Goal: Use online tool/utility: Utilize a website feature to perform a specific function

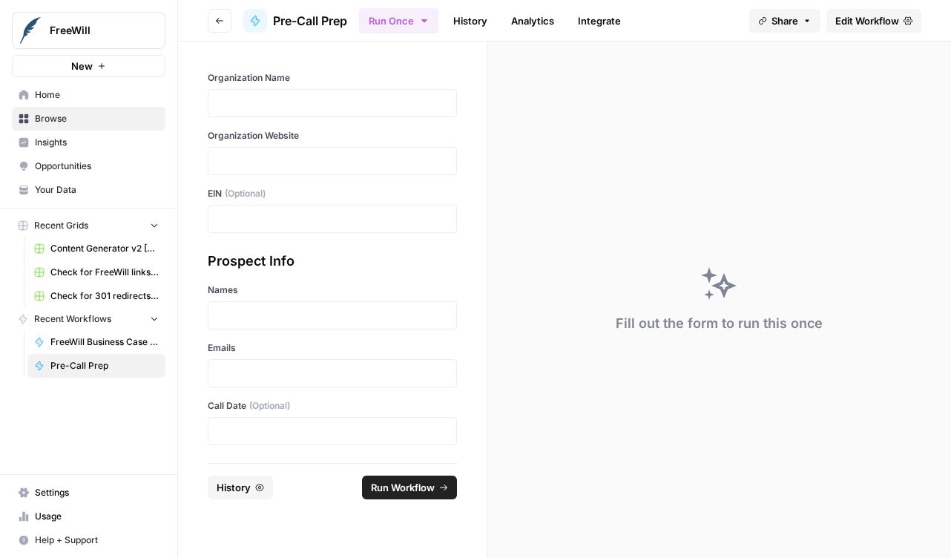
click at [336, 116] on div at bounding box center [332, 103] width 249 height 28
click at [338, 106] on p at bounding box center [332, 103] width 230 height 15
click at [355, 130] on label "Organization Website" at bounding box center [332, 135] width 249 height 13
click at [355, 168] on p at bounding box center [332, 161] width 230 height 15
click at [347, 312] on p at bounding box center [332, 315] width 230 height 15
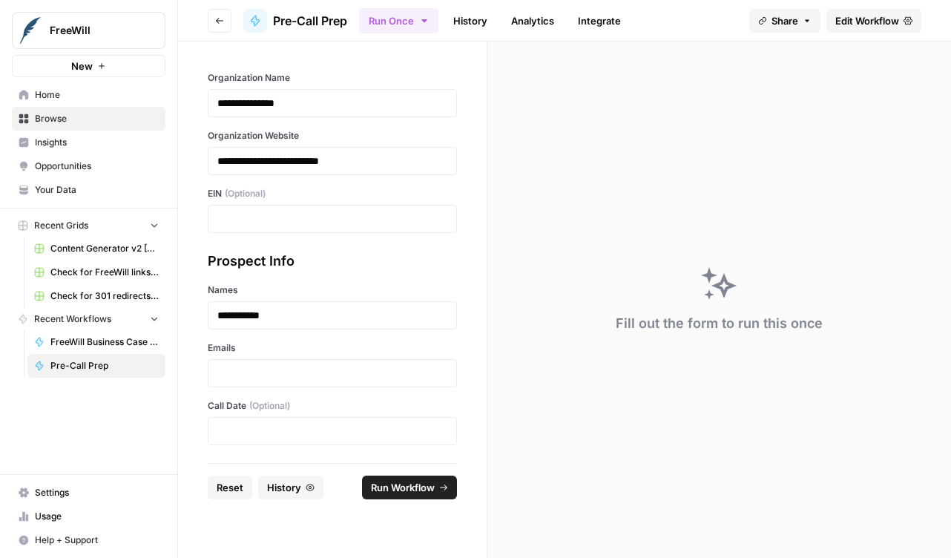
click at [370, 361] on div at bounding box center [332, 373] width 249 height 28
click at [370, 384] on div at bounding box center [332, 373] width 249 height 28
click at [368, 361] on div at bounding box center [332, 373] width 249 height 28
click at [363, 369] on p at bounding box center [332, 373] width 230 height 15
click at [408, 478] on button "Run Workflow" at bounding box center [409, 487] width 95 height 24
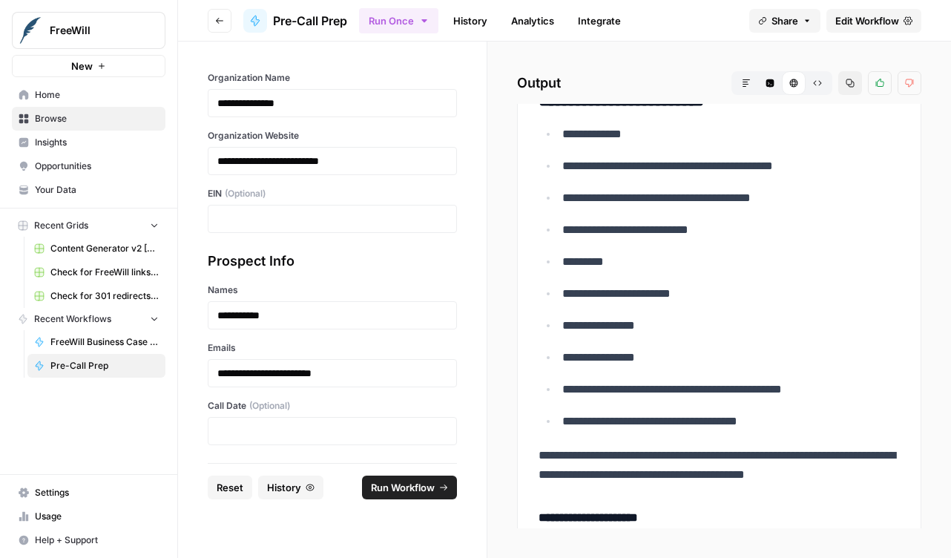
scroll to position [593, 0]
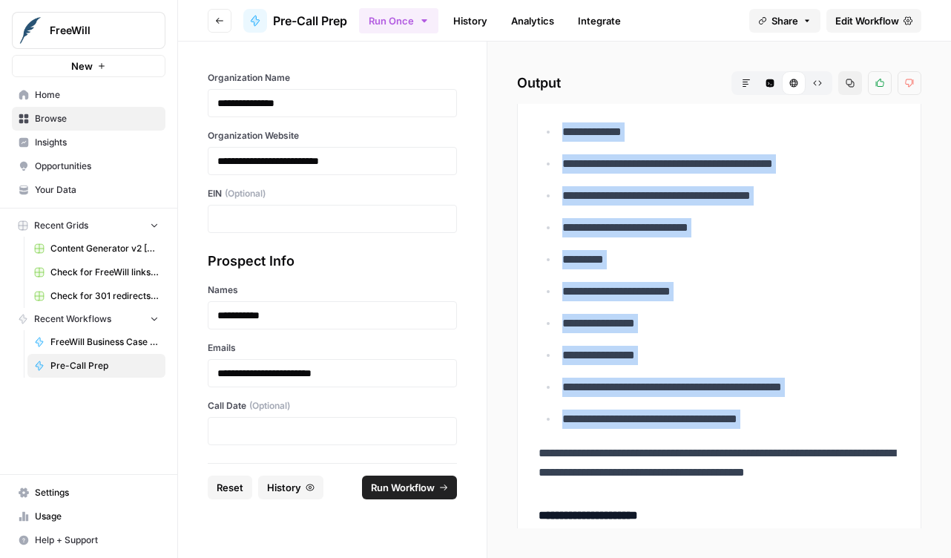
drag, startPoint x: 565, startPoint y: 145, endPoint x: 829, endPoint y: 450, distance: 403.4
copy ul "**********"
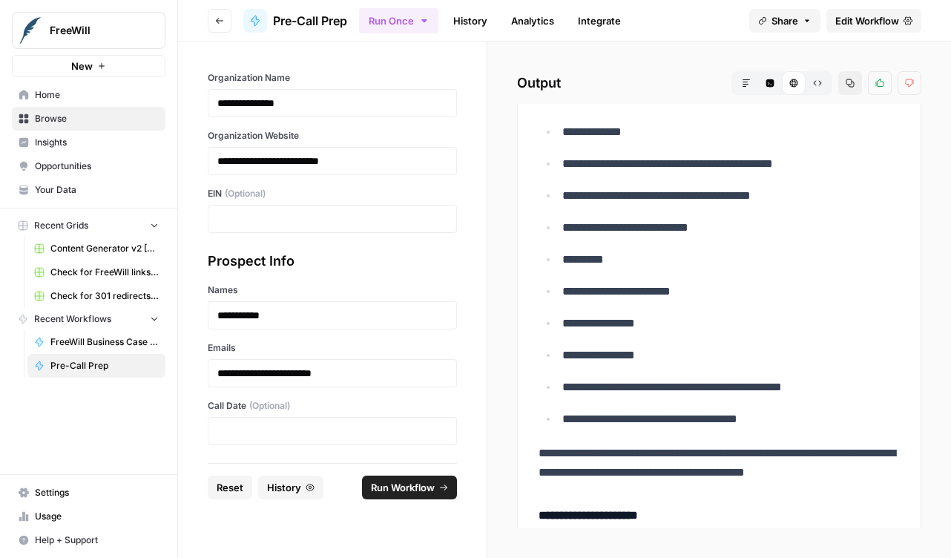
click at [483, 173] on div "**********" at bounding box center [332, 252] width 309 height 421
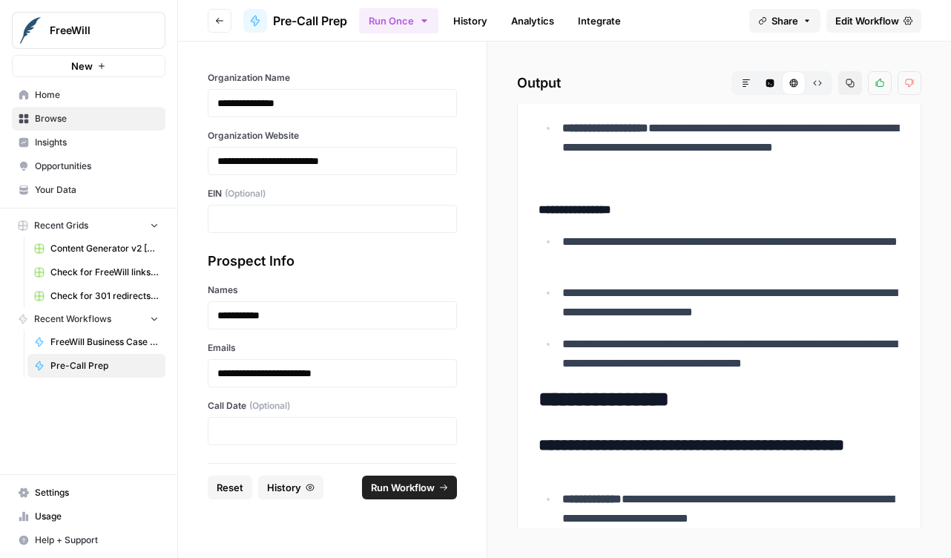
scroll to position [2929, 0]
